Goal: Use online tool/utility: Utilize a website feature to perform a specific function

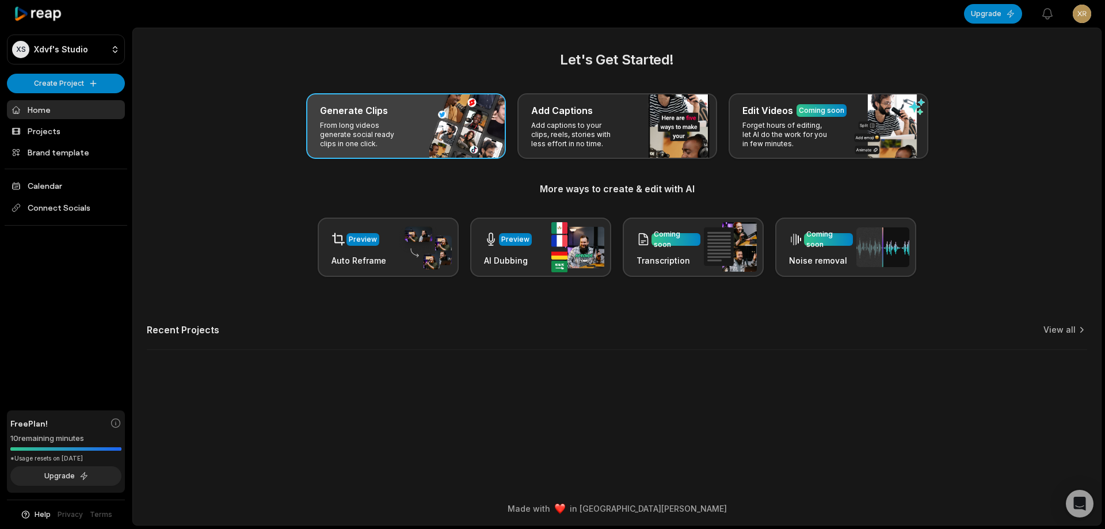
click at [467, 140] on div "Generate Clips From long videos generate social ready clips in one click." at bounding box center [406, 126] width 200 height 66
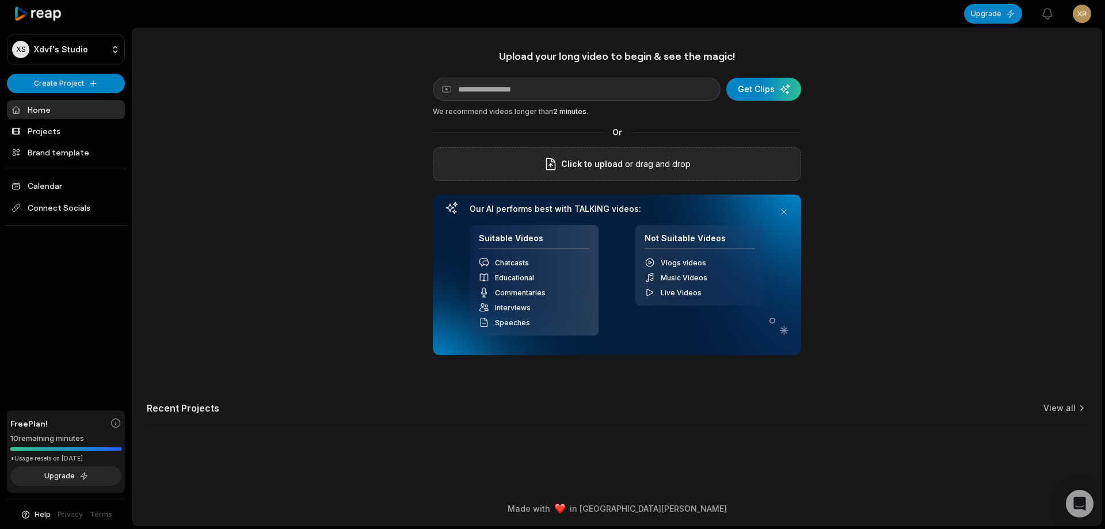
click at [604, 169] on span "Click to upload" at bounding box center [592, 164] width 62 height 14
click at [0, 0] on input "Click to upload" at bounding box center [0, 0] width 0 height 0
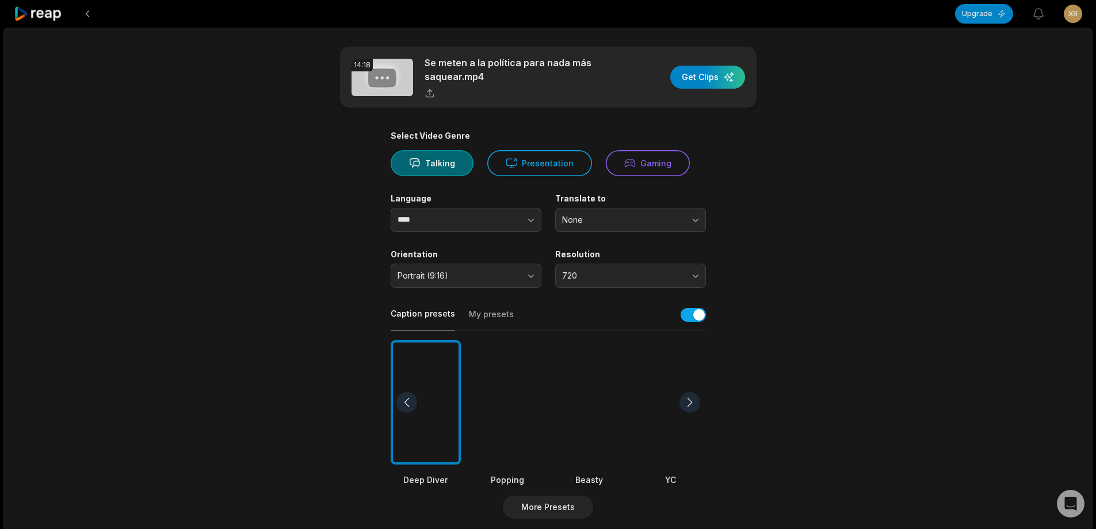
click at [585, 396] on div at bounding box center [589, 402] width 70 height 125
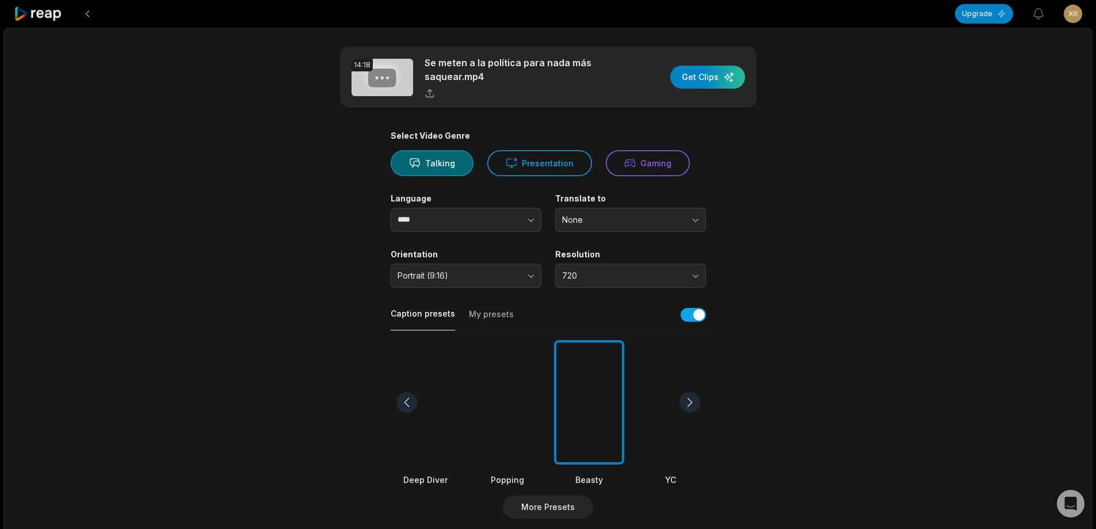
scroll to position [115, 0]
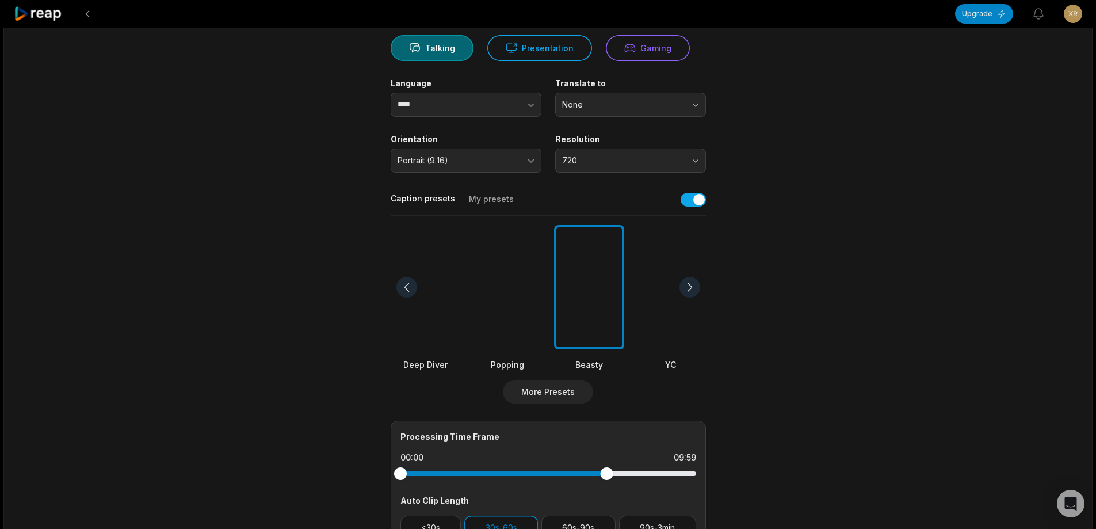
drag, startPoint x: 697, startPoint y: 474, endPoint x: 607, endPoint y: 472, distance: 90.4
click at [607, 472] on div at bounding box center [606, 473] width 13 height 13
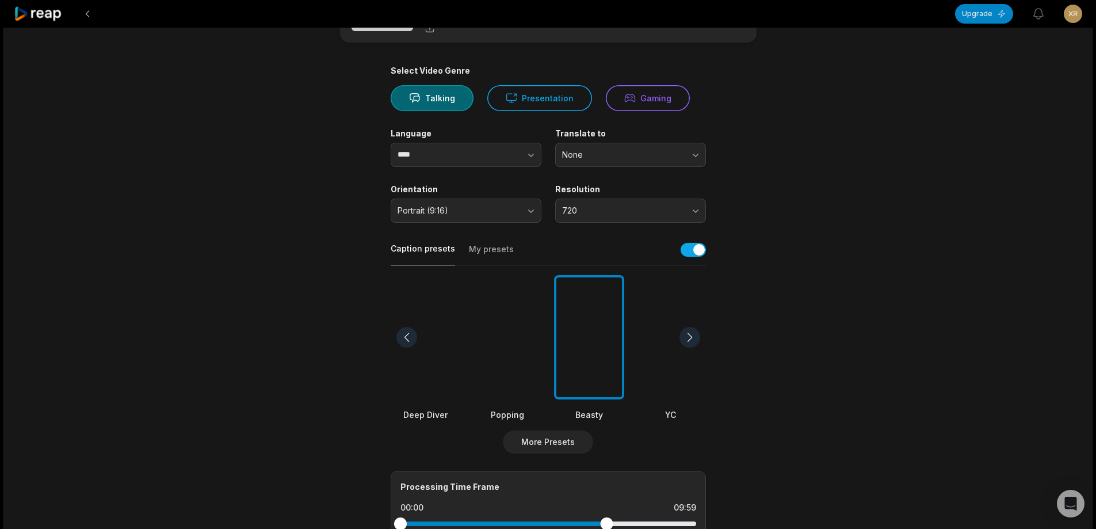
scroll to position [0, 0]
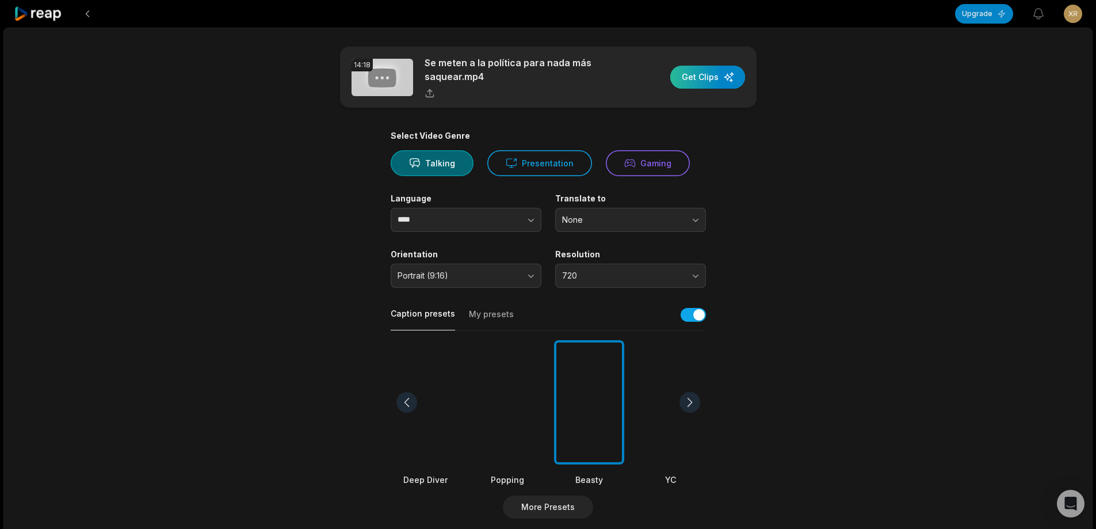
click at [710, 76] on div "button" at bounding box center [707, 77] width 75 height 23
